Goal: Transaction & Acquisition: Download file/media

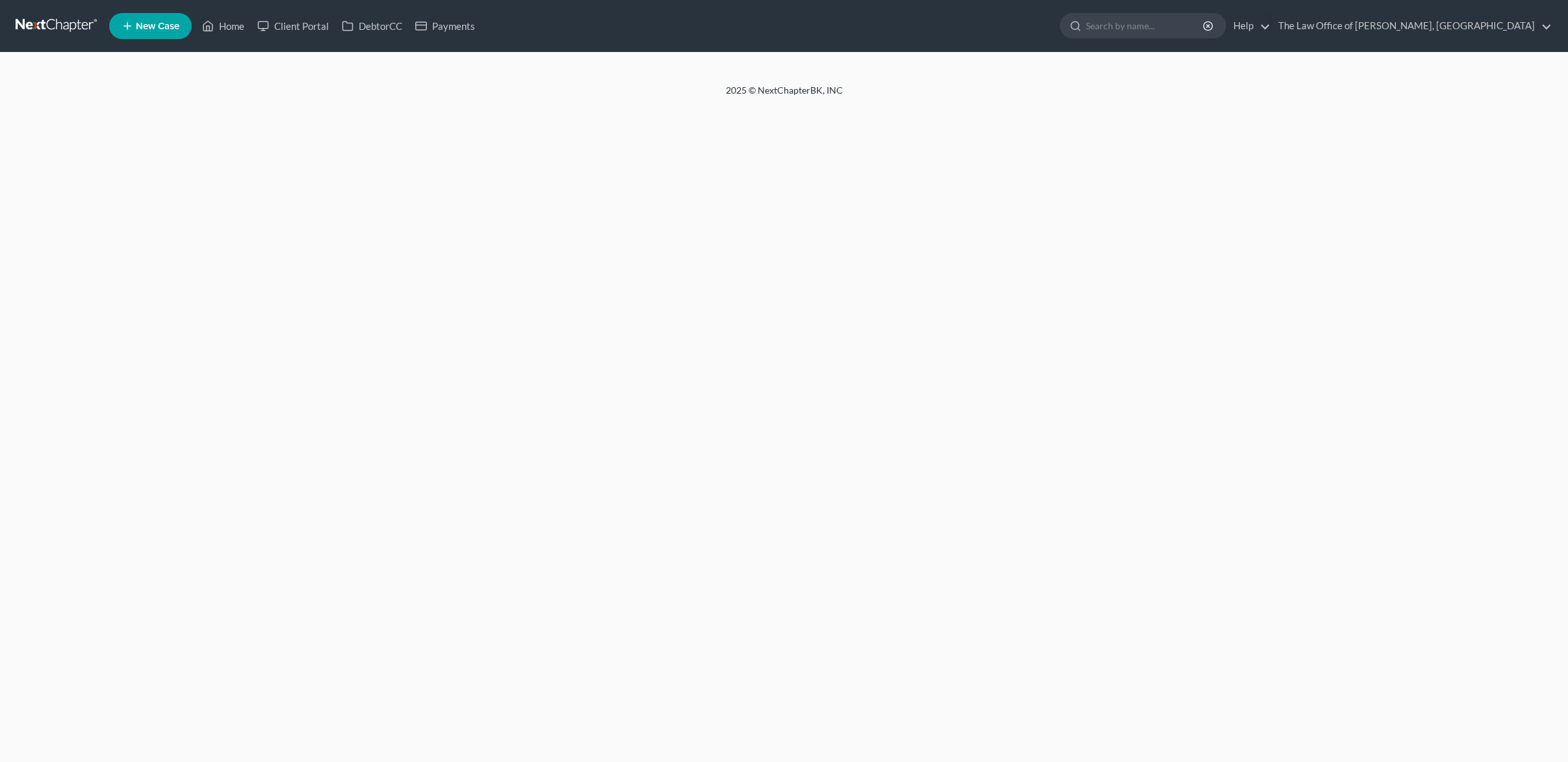
select select "1"
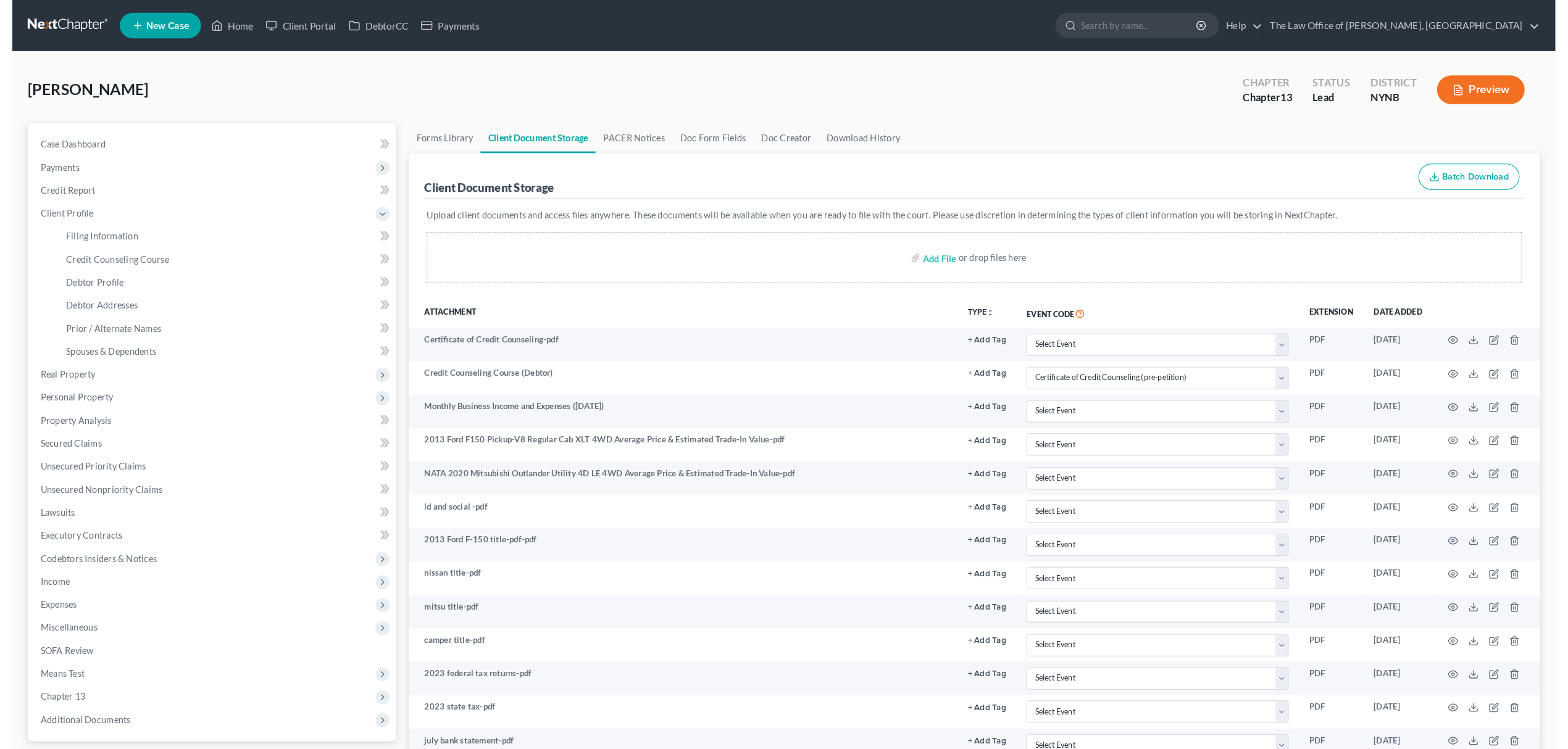
scroll to position [43, 0]
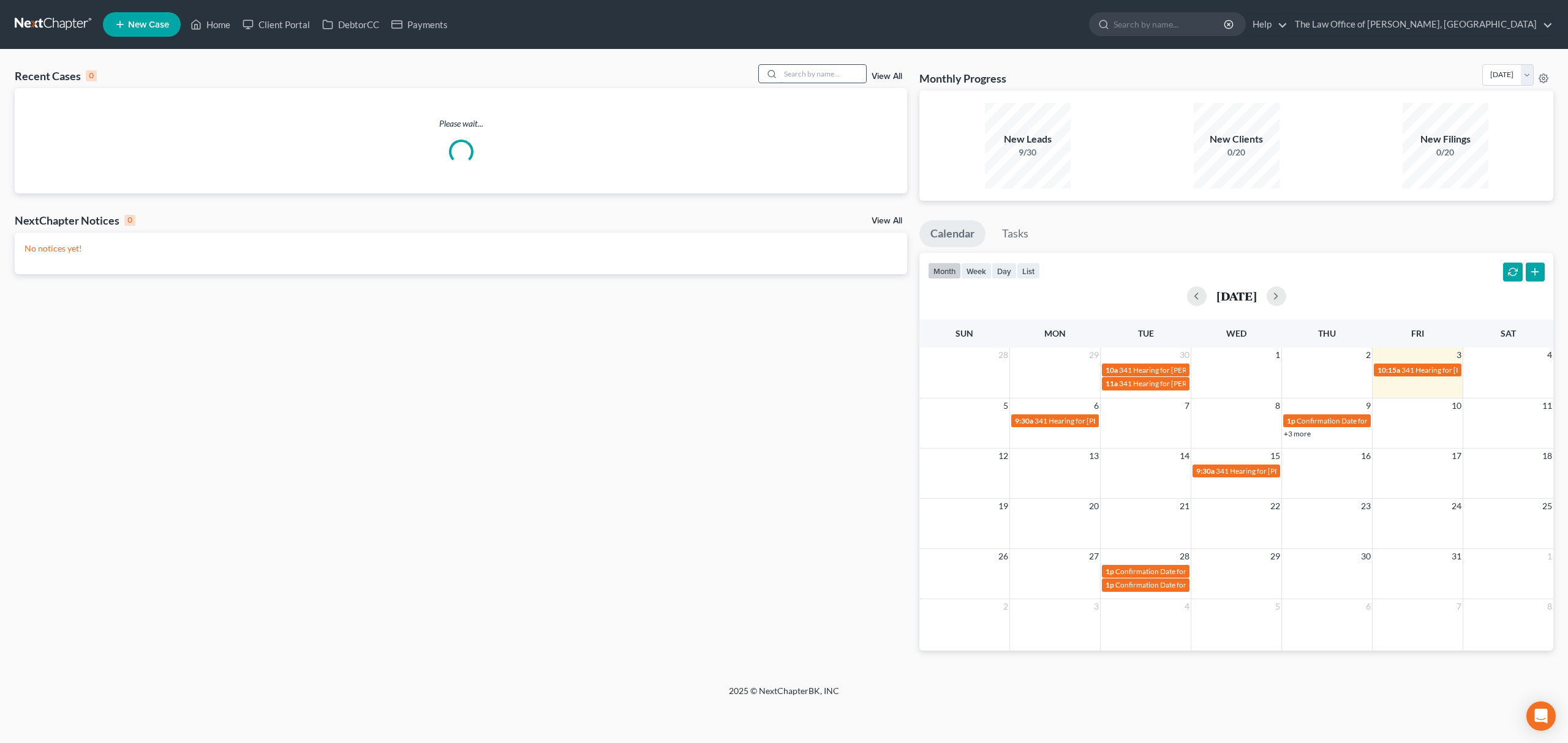
click at [819, 75] on input "search" at bounding box center [823, 74] width 85 height 18
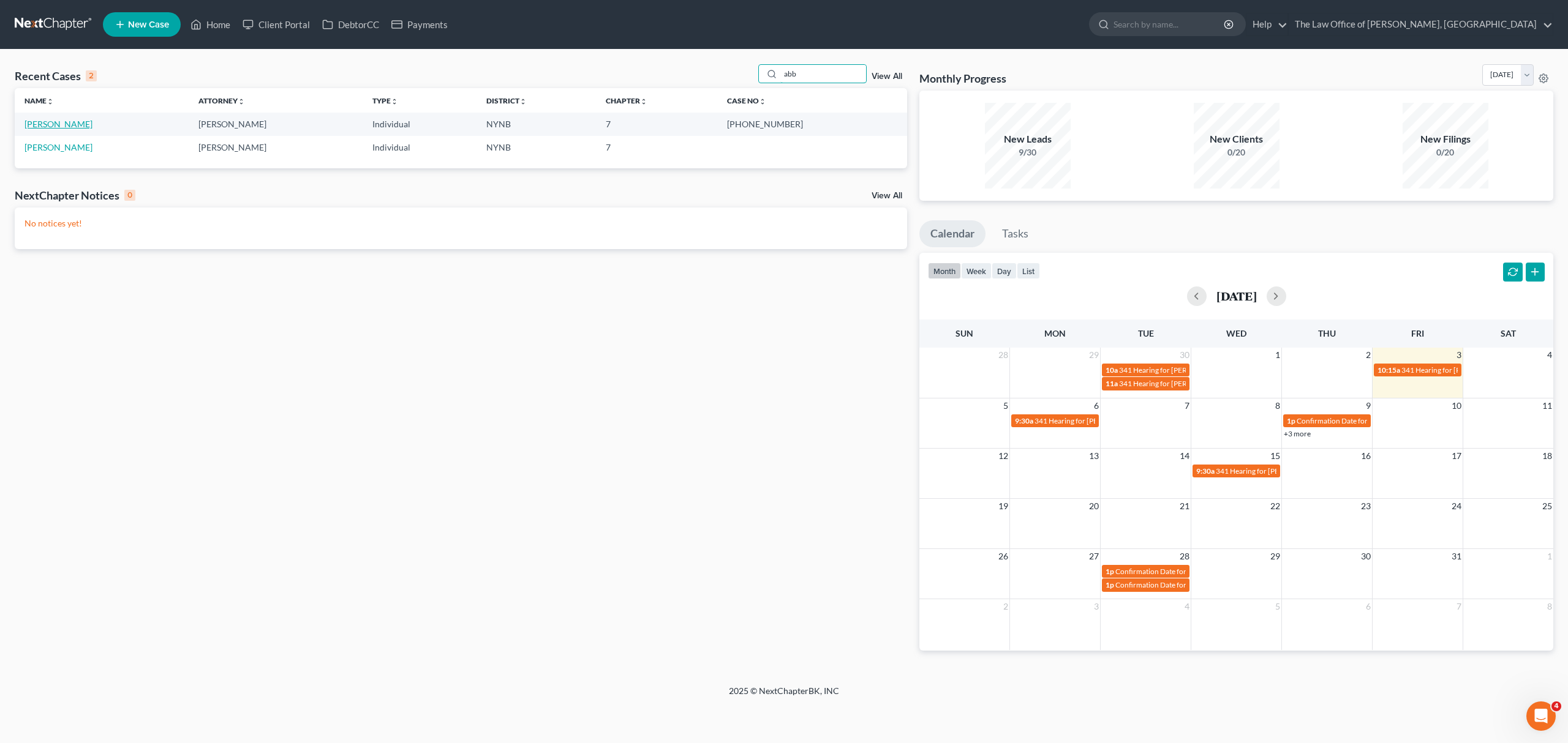
type input "abb"
click at [93, 120] on link "[PERSON_NAME]" at bounding box center [59, 124] width 68 height 11
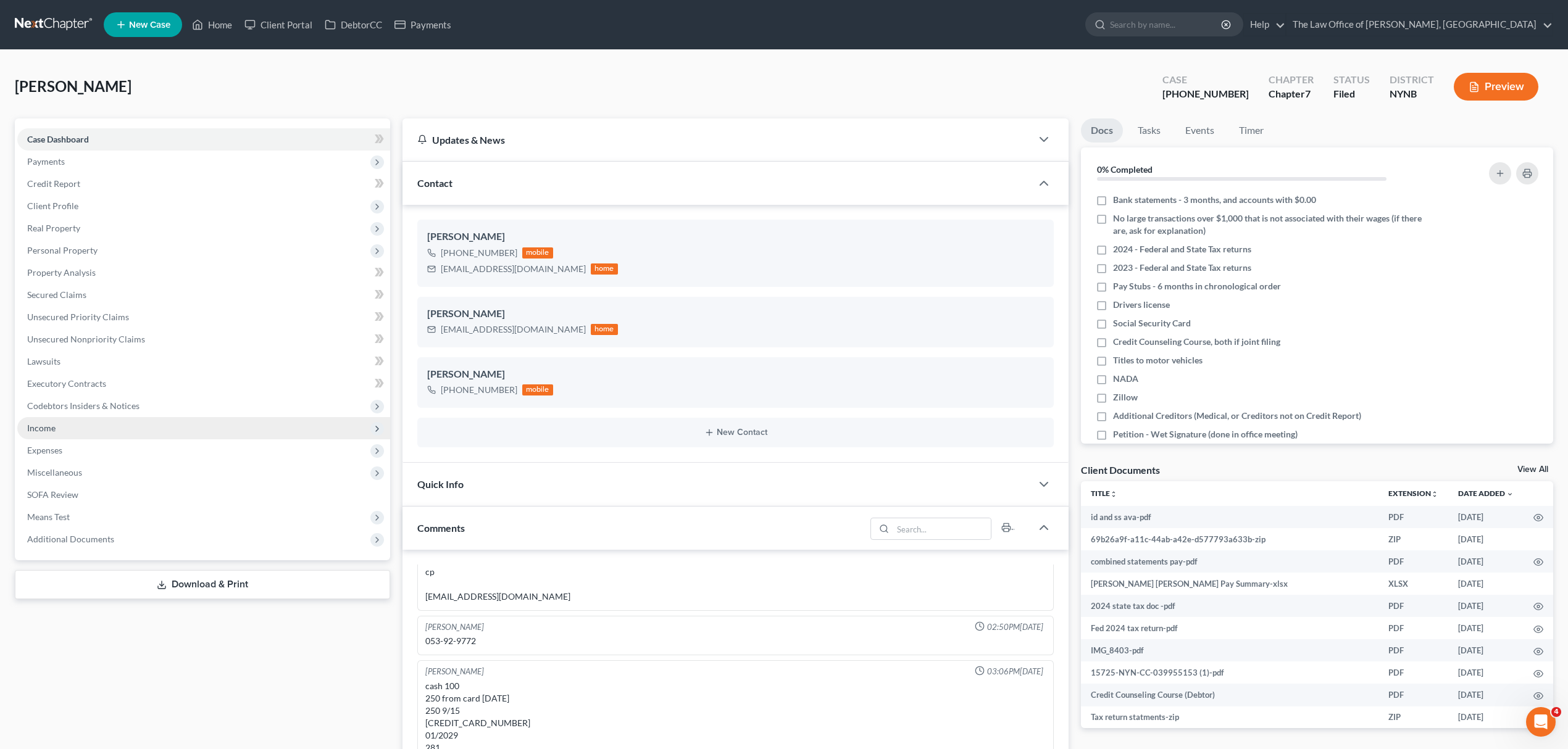
scroll to position [998, 0]
click at [151, 440] on span "Expenses" at bounding box center [203, 450] width 373 height 22
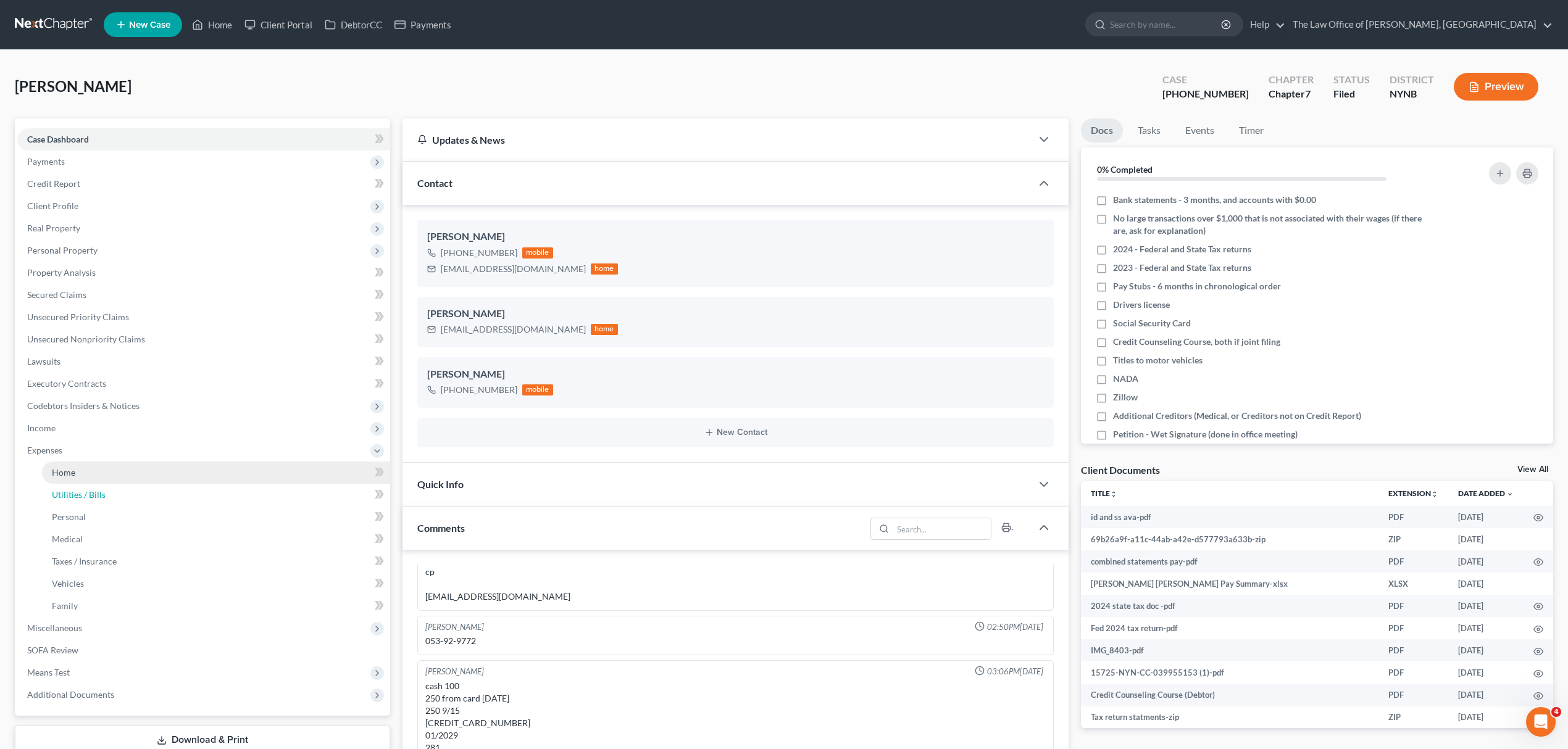
drag, startPoint x: 173, startPoint y: 482, endPoint x: 168, endPoint y: 470, distance: 13.0
click at [171, 480] on ul "Home Utilities / Bills Personal Medical" at bounding box center [203, 540] width 373 height 156
click at [168, 462] on link "Home" at bounding box center [216, 473] width 348 height 22
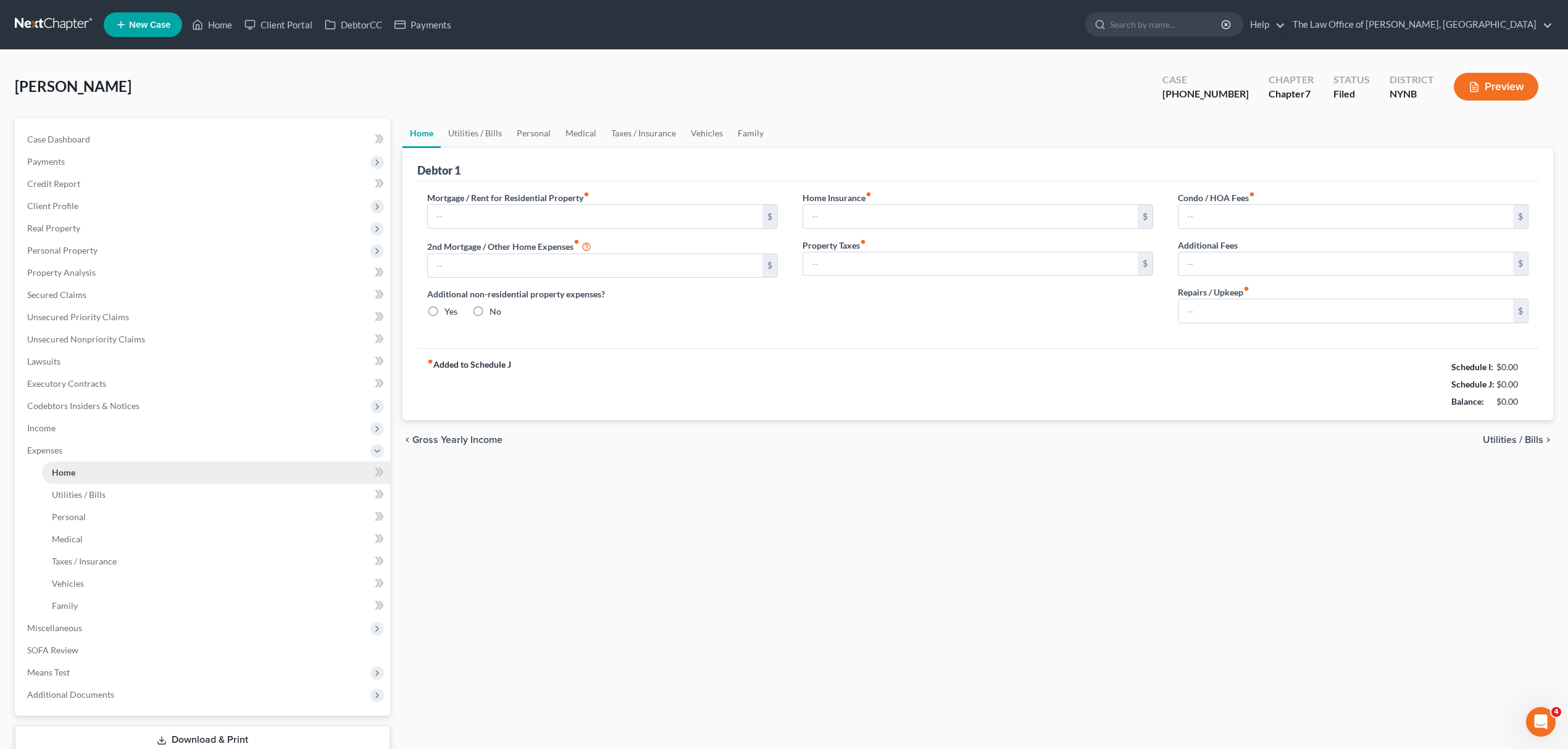
click at [167, 463] on link "Home" at bounding box center [216, 473] width 348 height 22
type input "1,350.00"
type input "0.00"
radio input "true"
type input "0.00"
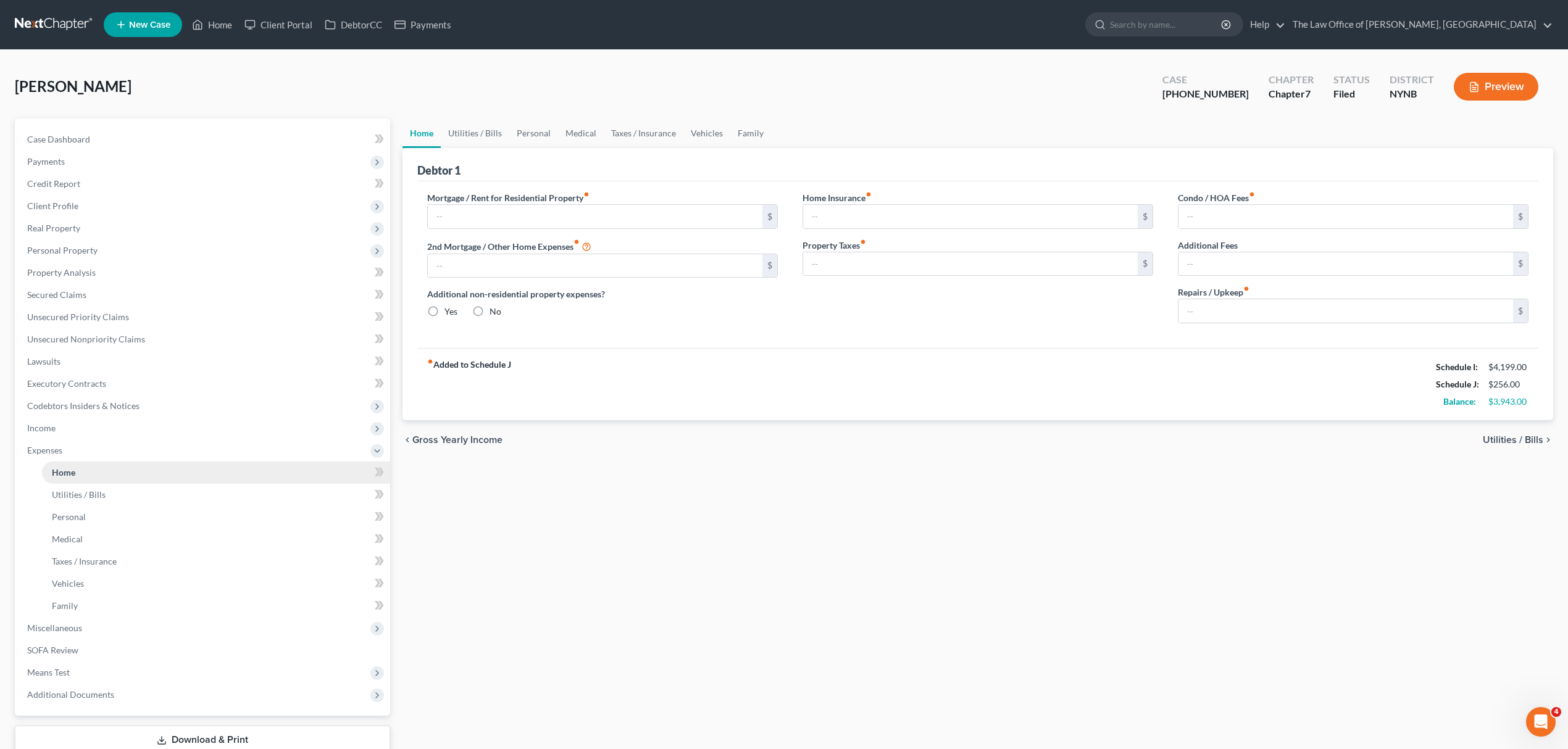
type input "0.00"
click at [72, 35] on nav "Home New Case Client Portal DebtorCC Payments The Law Office of Christiaan Van …" at bounding box center [784, 25] width 1568 height 49
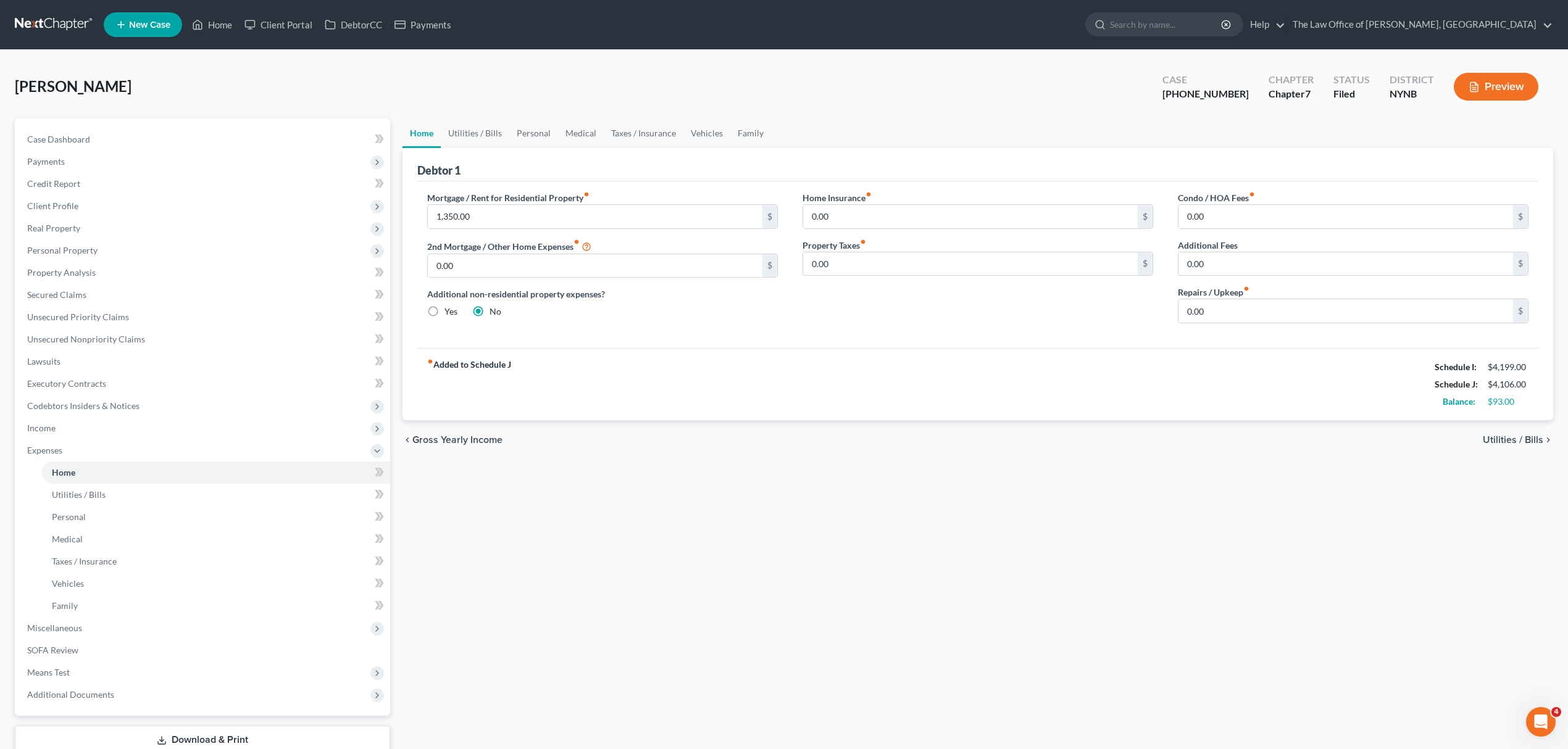
click at [70, 29] on link at bounding box center [54, 25] width 79 height 22
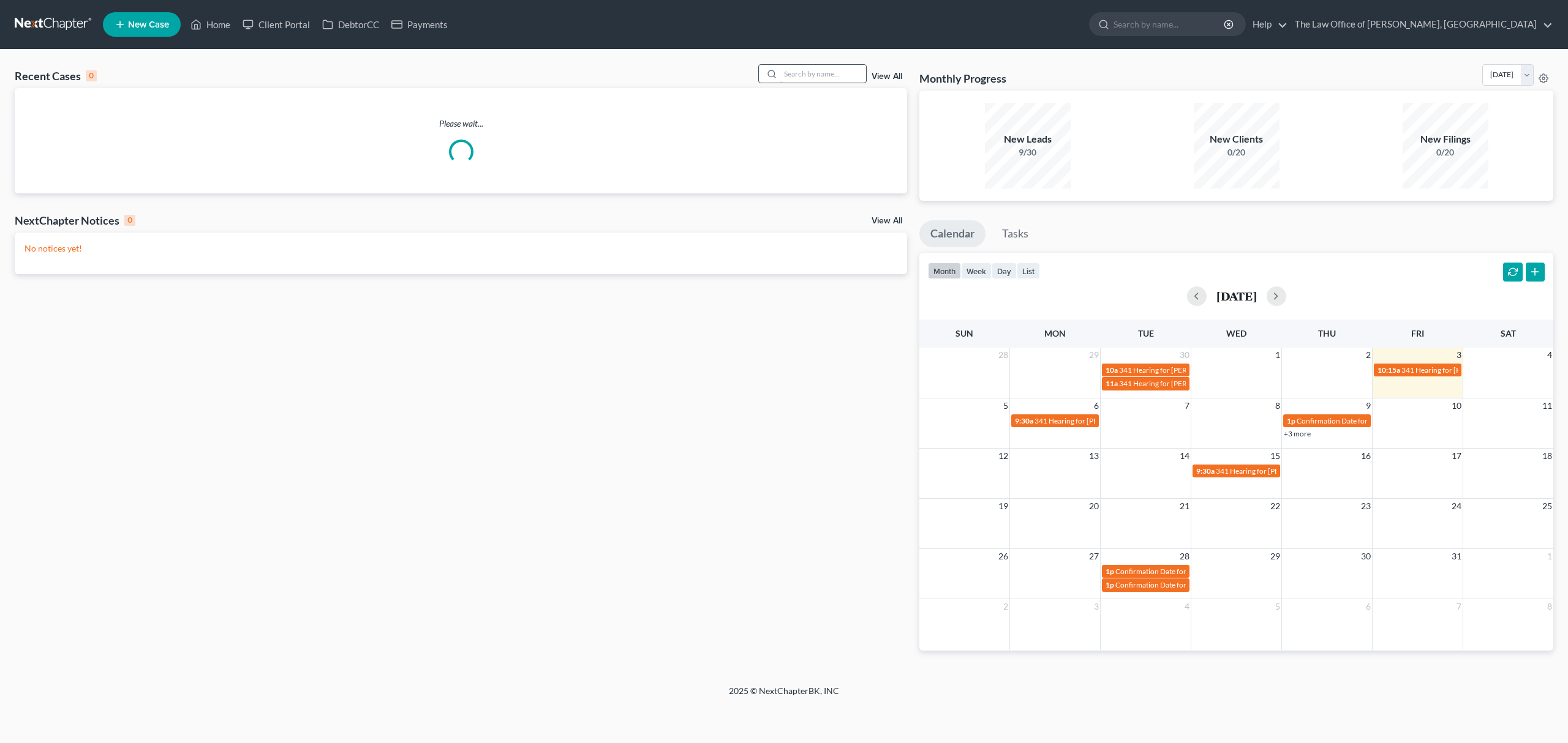
drag, startPoint x: 848, startPoint y: 86, endPoint x: 834, endPoint y: 76, distance: 17.2
click at [848, 85] on div "Recent Cases 0 View All" at bounding box center [461, 76] width 892 height 24
click at [830, 74] on input "search" at bounding box center [823, 74] width 85 height 18
paste input "Just"
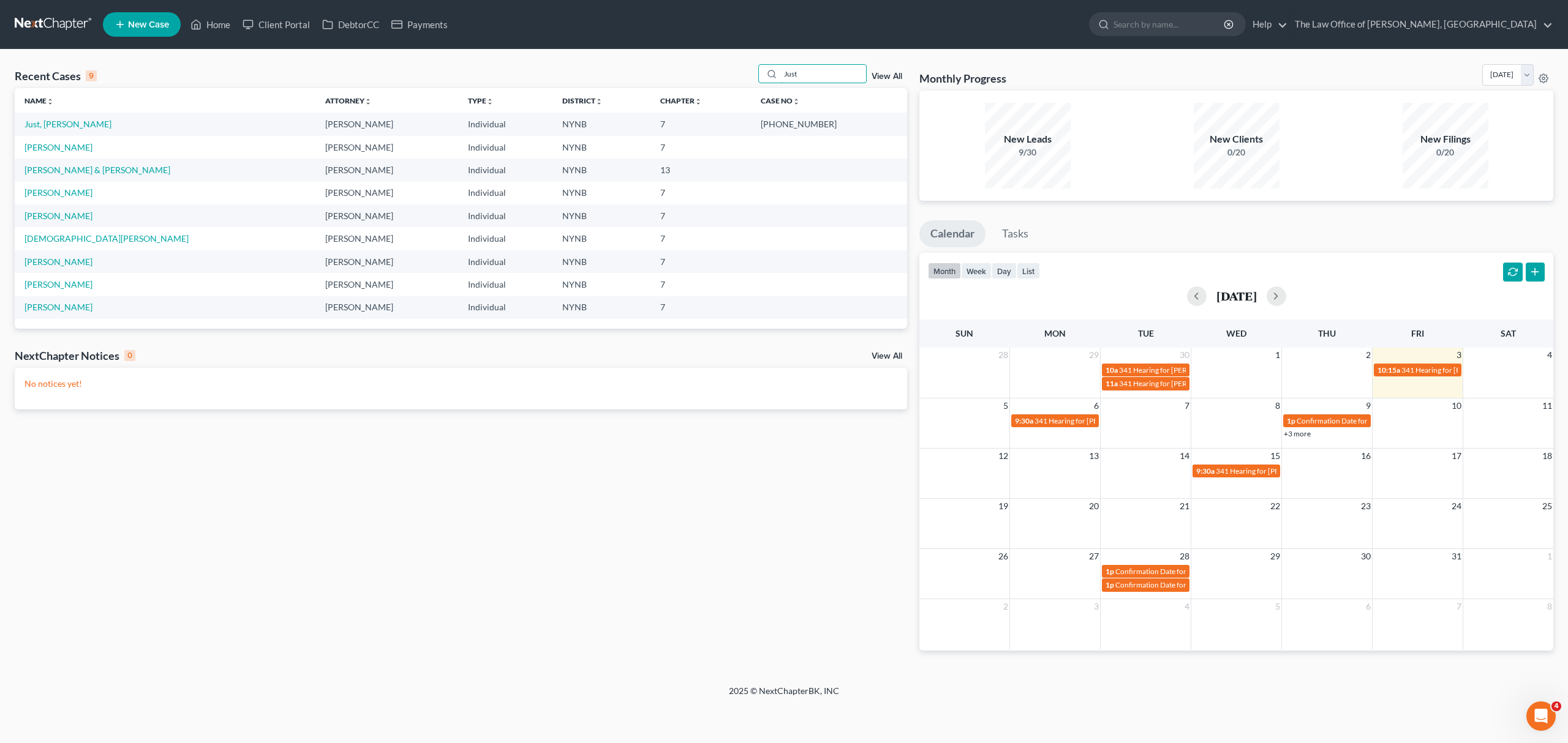
type input "Just"
click at [42, 115] on td "Just, [PERSON_NAME]" at bounding box center [164, 124] width 300 height 23
click at [45, 120] on link "Just, [PERSON_NAME]" at bounding box center [68, 124] width 87 height 11
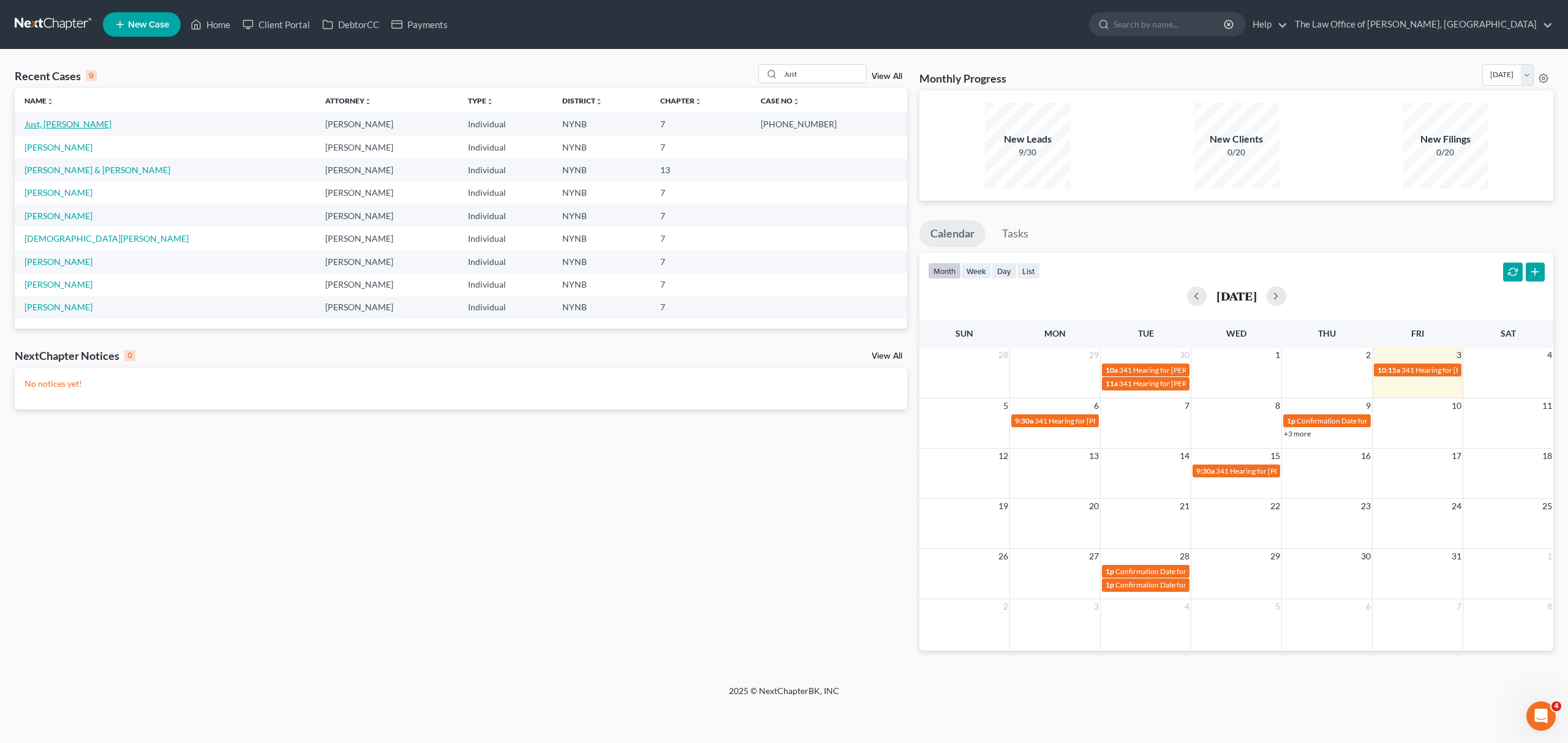
select select "6"
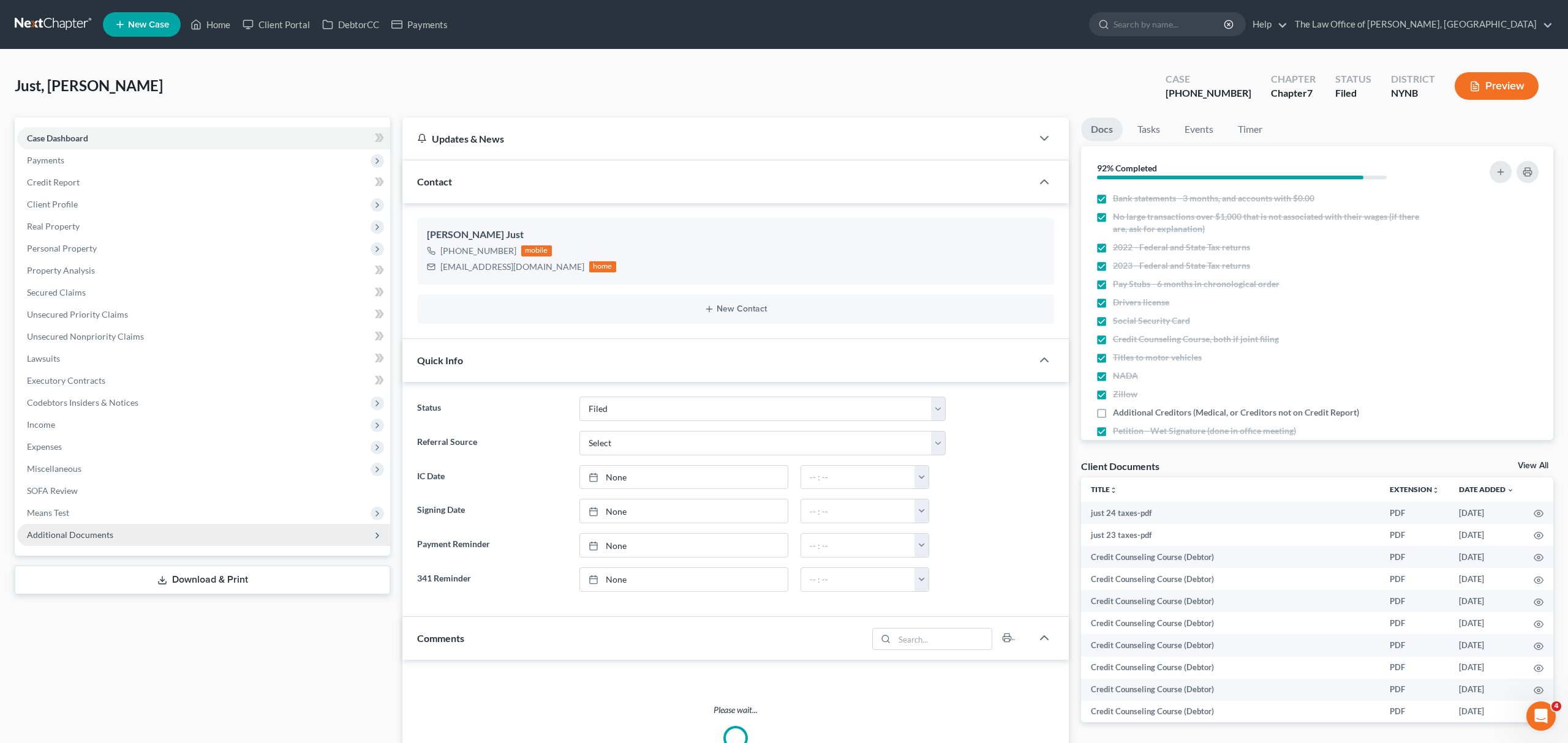
click at [152, 530] on span "Additional Documents" at bounding box center [204, 535] width 373 height 22
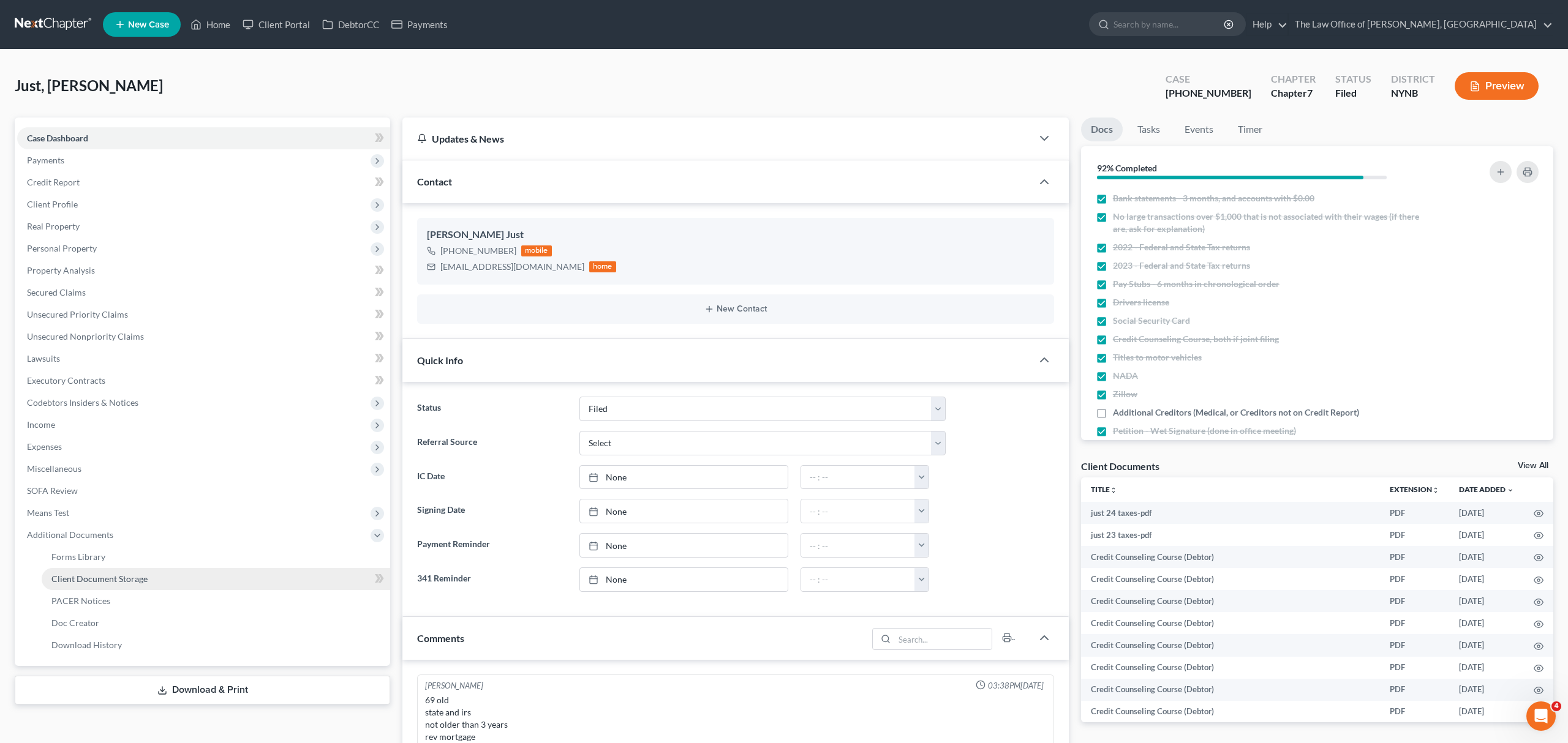
click at [272, 581] on link "Client Document Storage" at bounding box center [216, 579] width 348 height 22
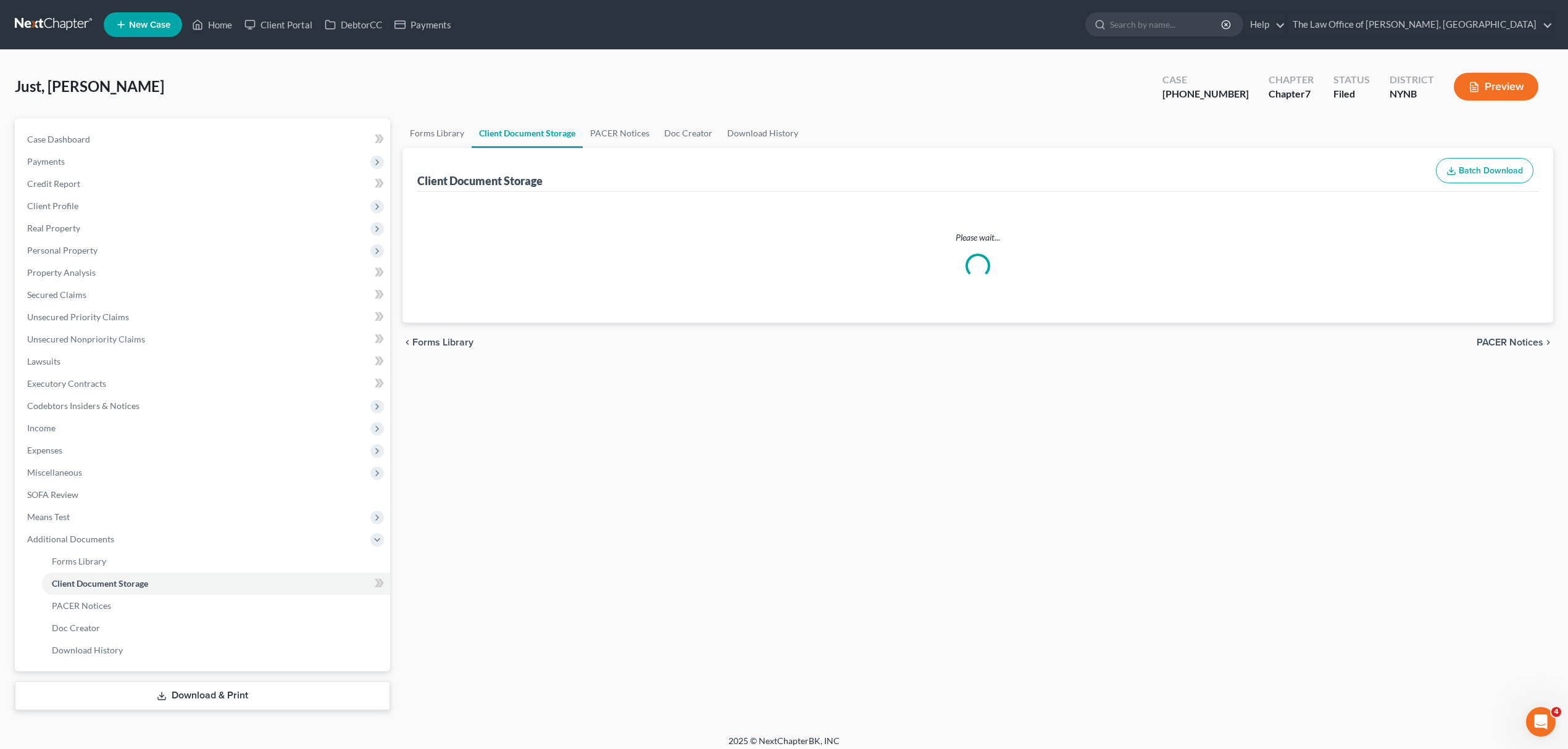
select select "1"
select select "5"
select select "1"
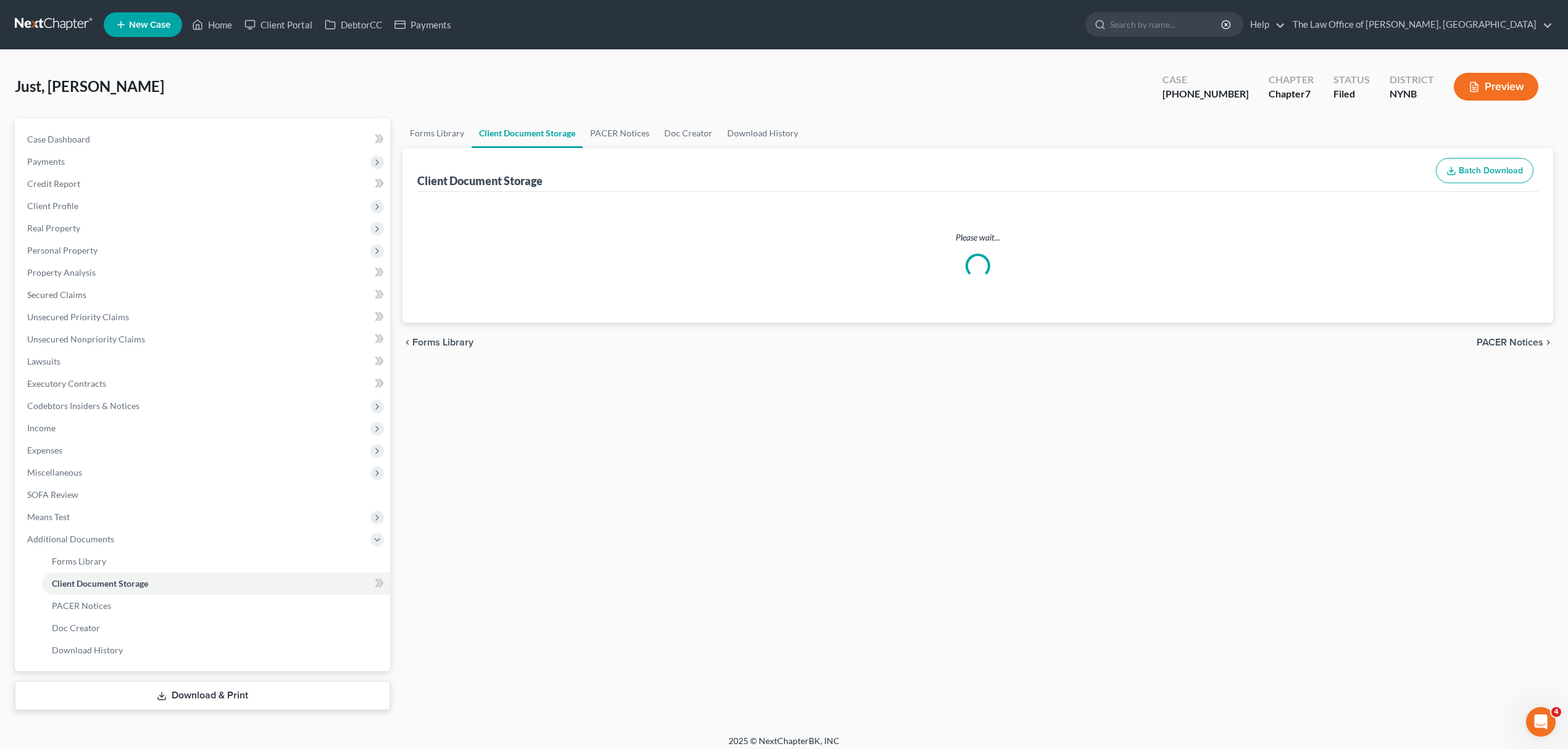
select select "1"
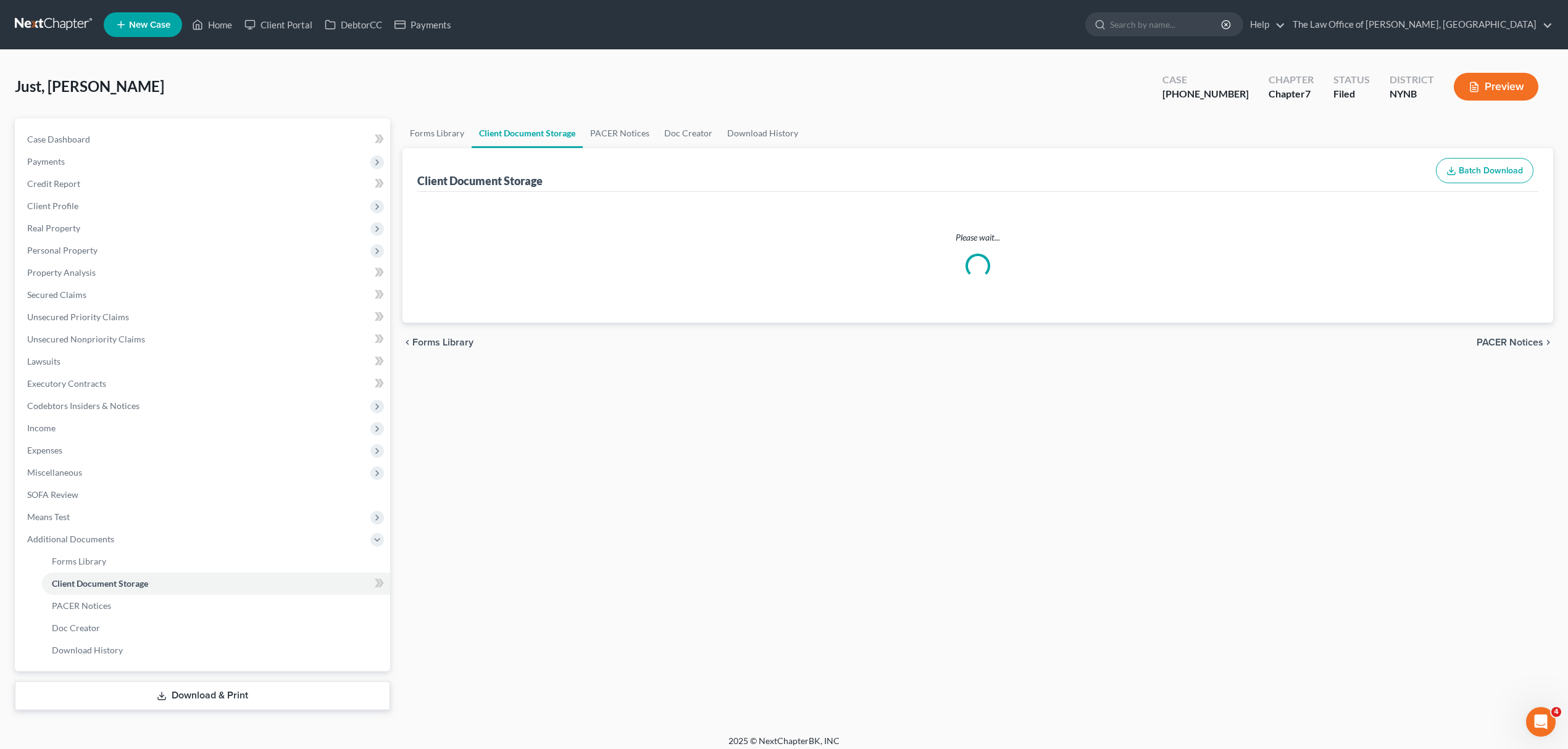
select select "1"
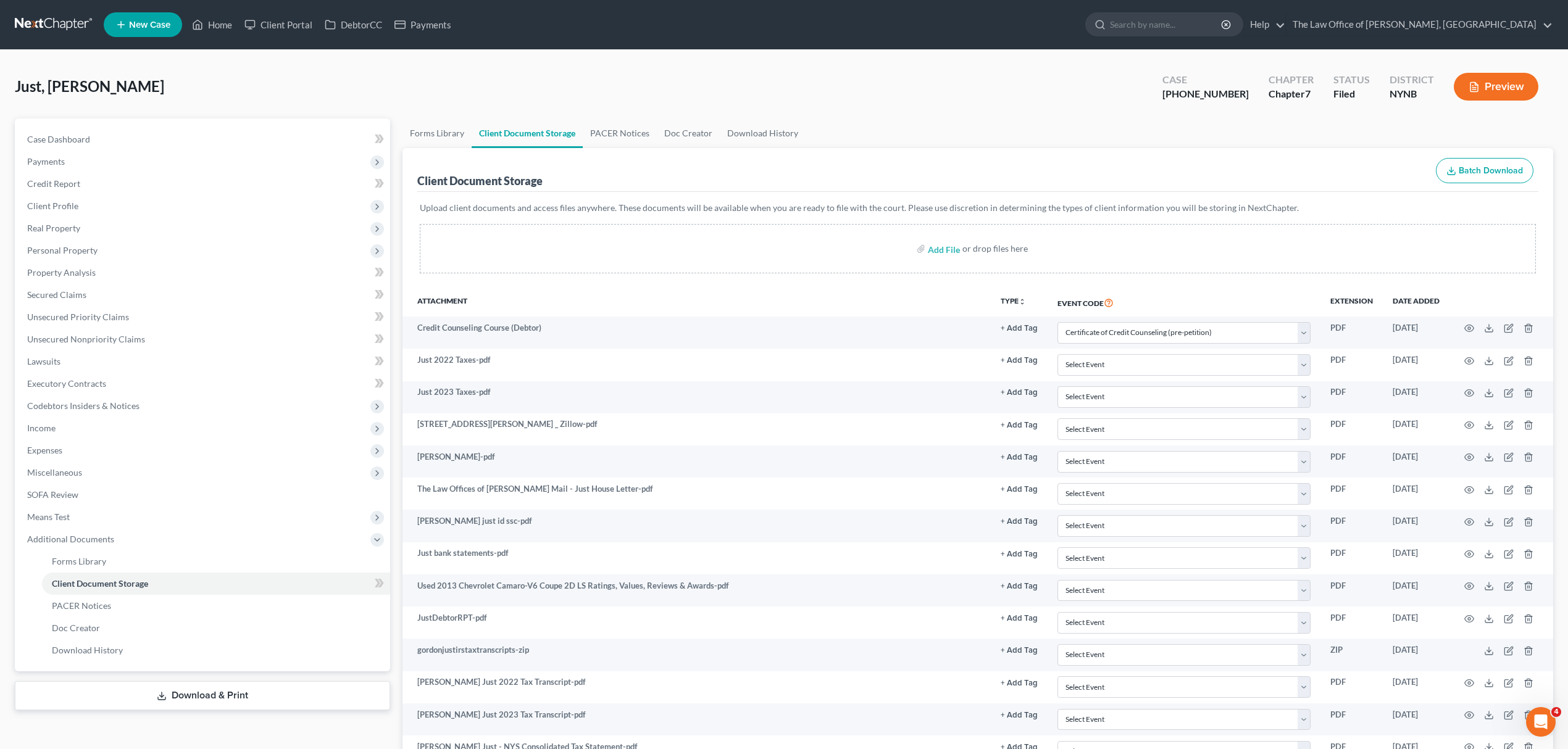
click at [1221, 98] on div "[PHONE_NUMBER]" at bounding box center [1205, 94] width 86 height 14
click at [1220, 94] on div "[PHONE_NUMBER]" at bounding box center [1205, 94] width 86 height 14
drag, startPoint x: 1195, startPoint y: 94, endPoint x: 1243, endPoint y: 96, distance: 48.0
click at [1243, 96] on div "Case [PHONE_NUMBER]" at bounding box center [1205, 88] width 106 height 36
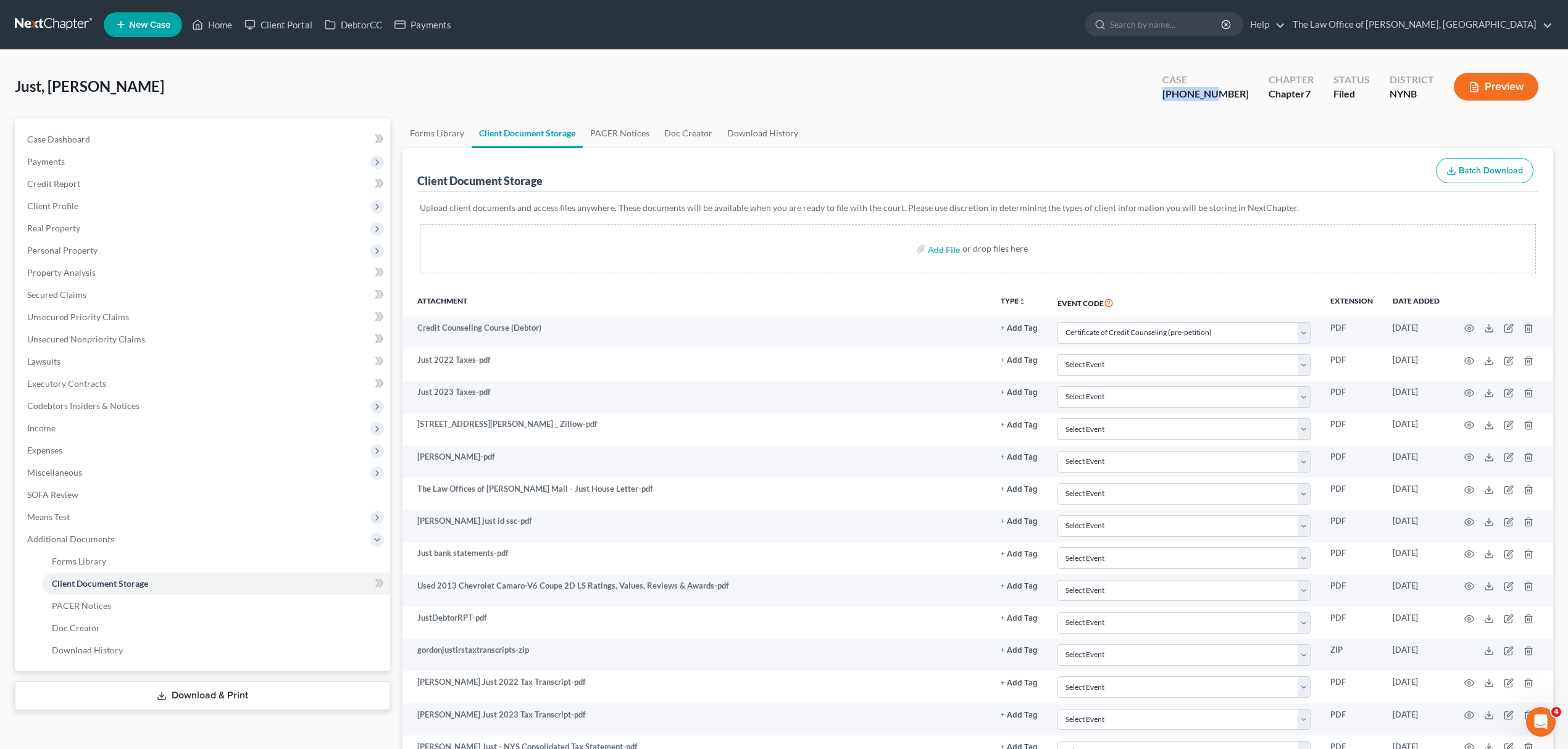
copy div "25-10550-"
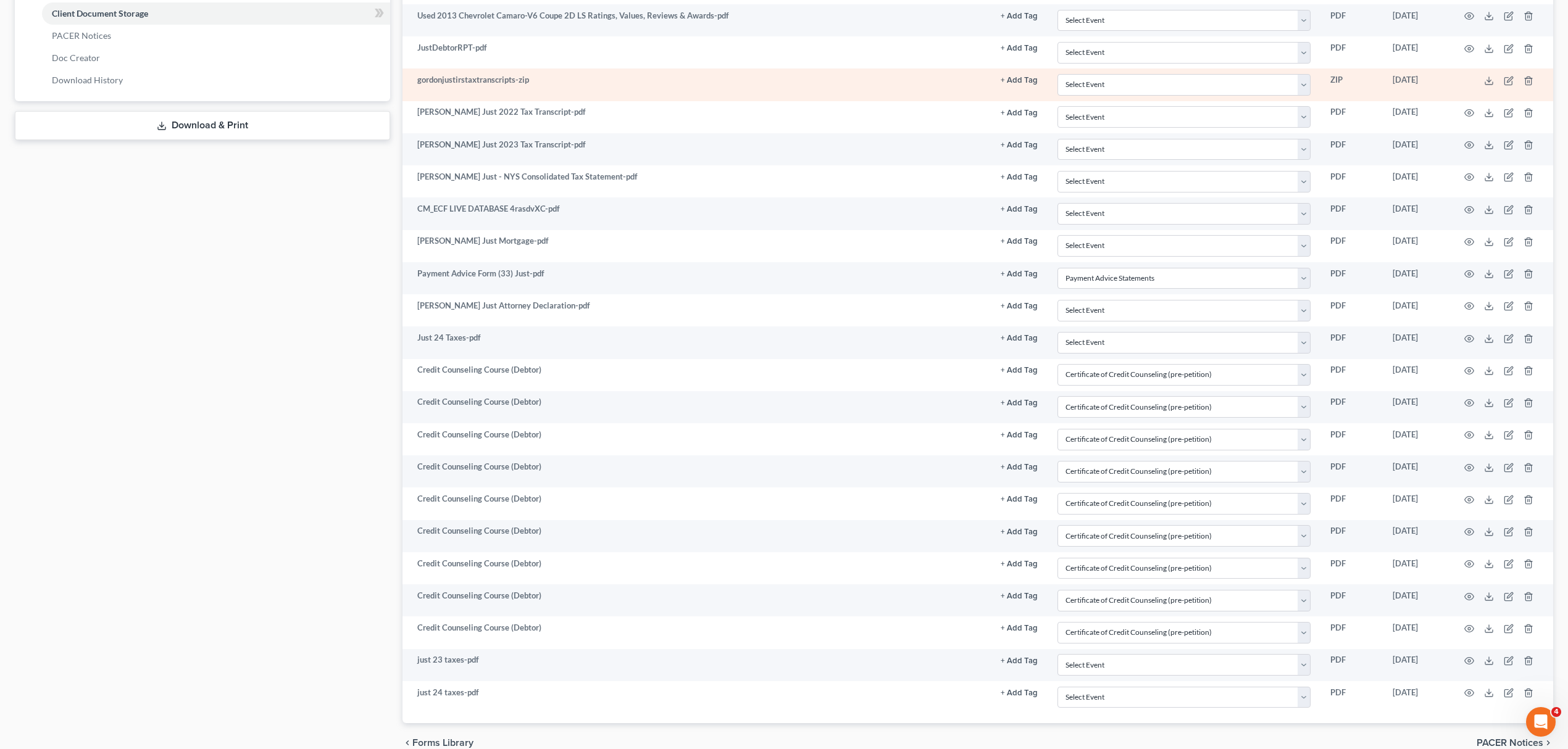
scroll to position [642, 0]
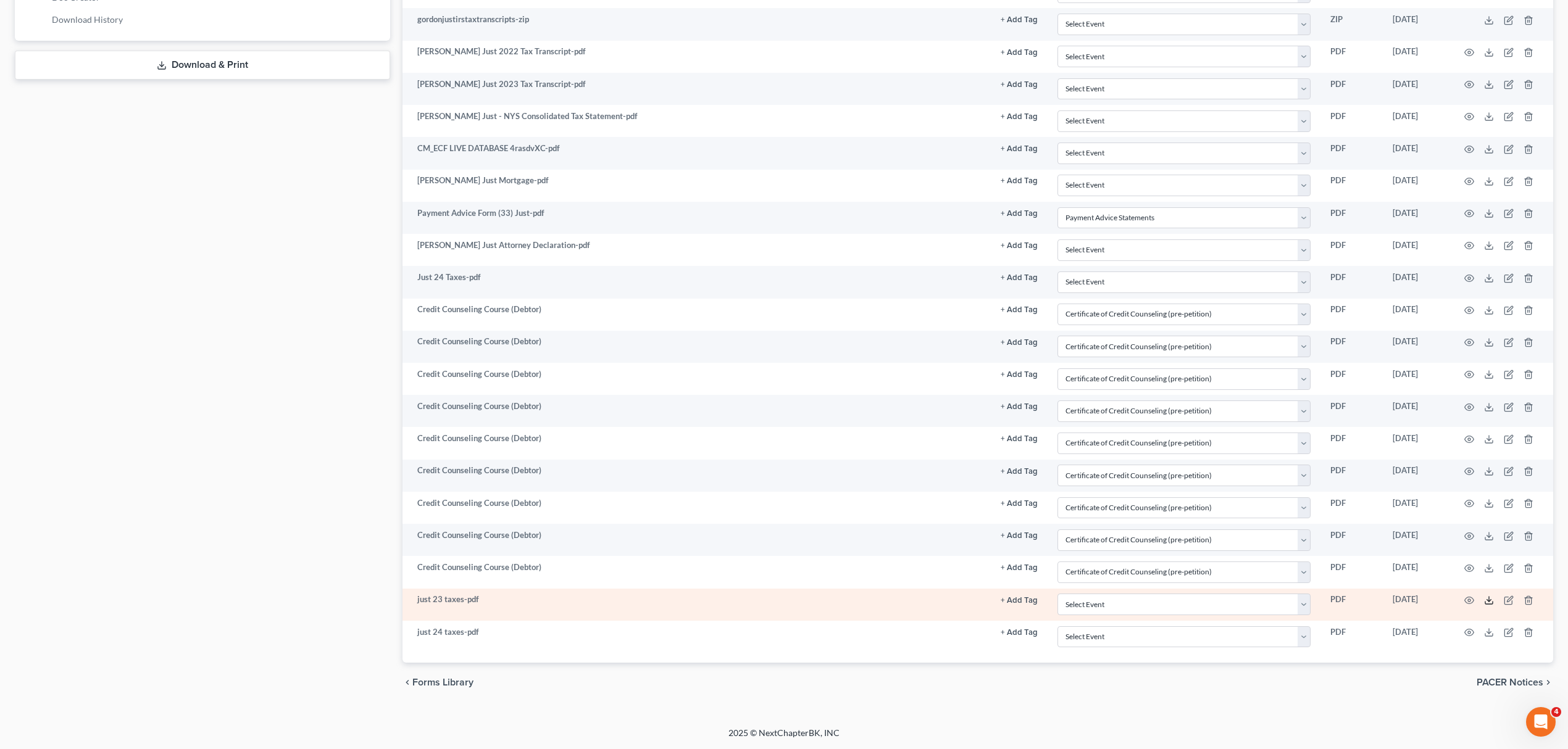
click at [1489, 596] on icon at bounding box center [1489, 601] width 10 height 10
click at [445, 596] on td "just 23 taxes-pdf" at bounding box center [697, 605] width 588 height 32
copy tr "just 23 taxes-pdf + Add Tag Select an option or create one 2019 Taxes 2020 taxe…"
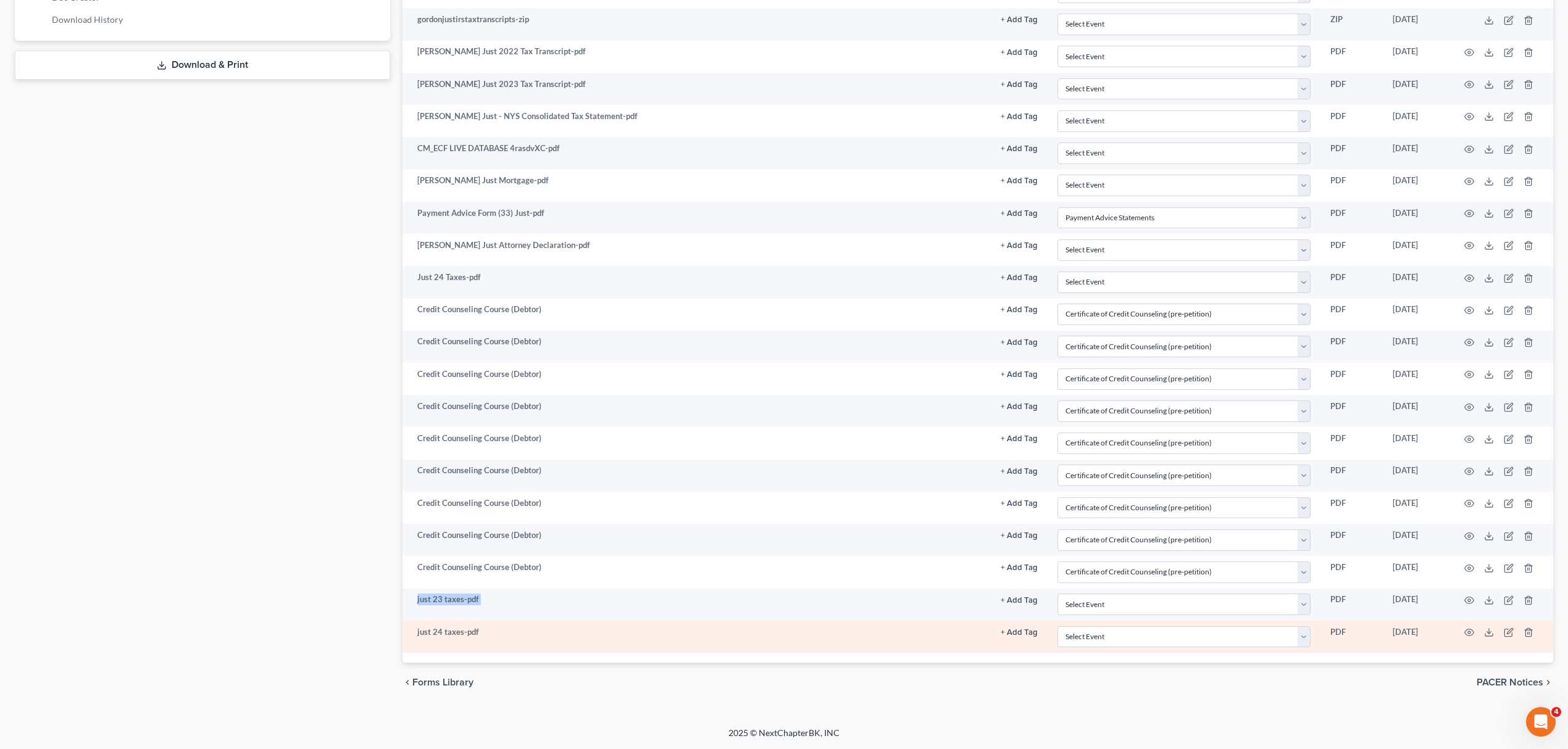
click at [437, 637] on td "just 24 taxes-pdf" at bounding box center [697, 637] width 588 height 32
click at [441, 632] on td "just 24 taxes-pdf" at bounding box center [697, 637] width 588 height 32
click at [1492, 632] on icon at bounding box center [1489, 633] width 10 height 10
click at [462, 637] on td "just 24 taxes-pdf" at bounding box center [697, 637] width 588 height 32
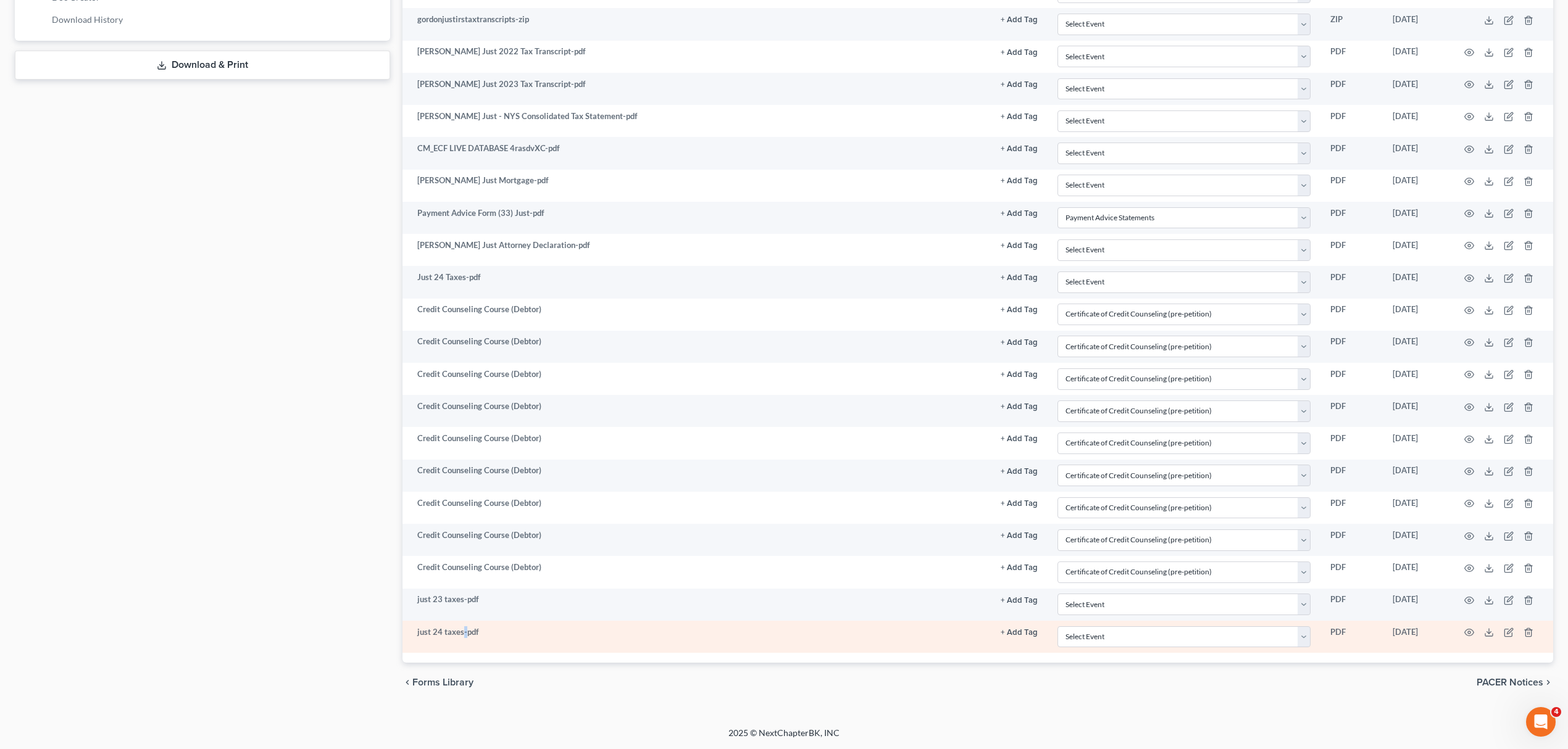
click at [463, 637] on td "just 24 taxes-pdf" at bounding box center [697, 637] width 588 height 32
copy tr "just 24 taxes-pdf + Add Tag Select an option or create one 2019 Taxes 2020 taxe…"
click at [1489, 630] on icon at bounding box center [1489, 633] width 10 height 10
